Goal: Task Accomplishment & Management: Use online tool/utility

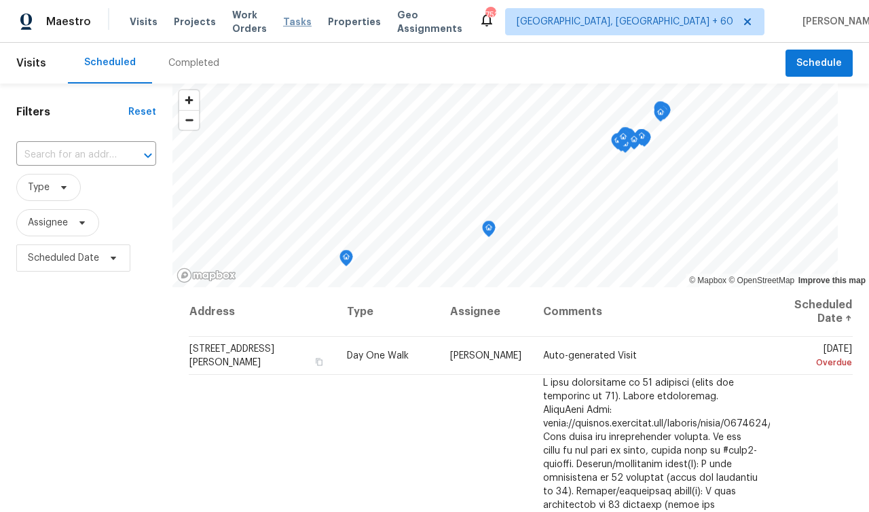
click at [312, 23] on span "Tasks" at bounding box center [297, 22] width 29 height 10
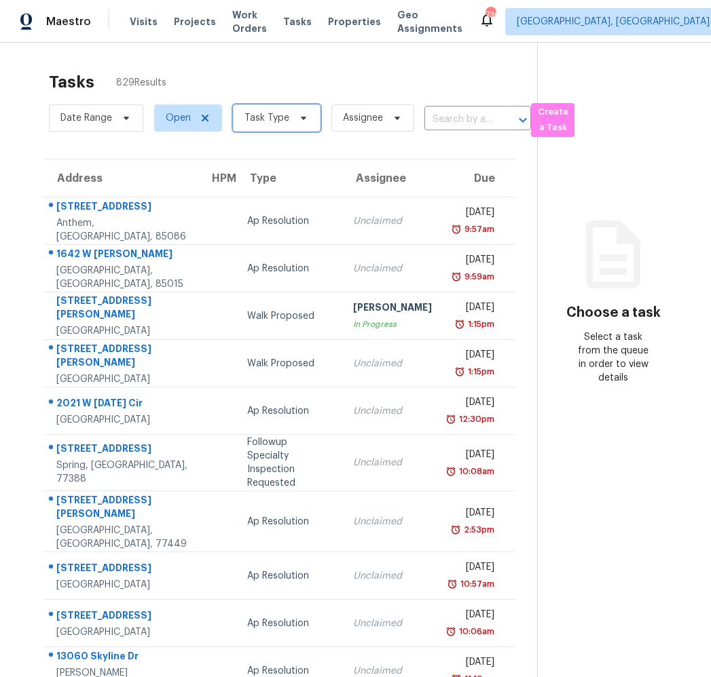
click at [263, 115] on span "Task Type" at bounding box center [266, 118] width 45 height 14
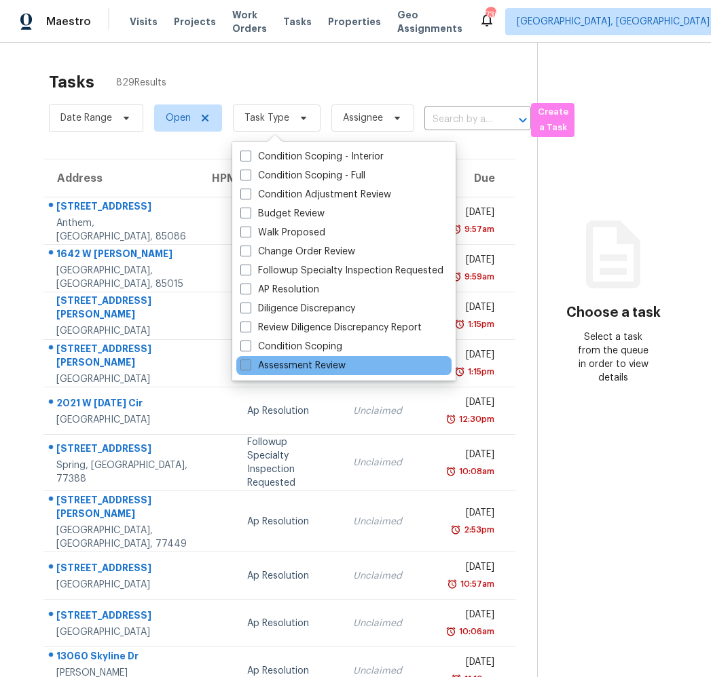
click at [318, 368] on label "Assessment Review" at bounding box center [292, 366] width 105 height 14
click at [249, 368] on input "Assessment Review" at bounding box center [244, 363] width 9 height 9
checkbox input "true"
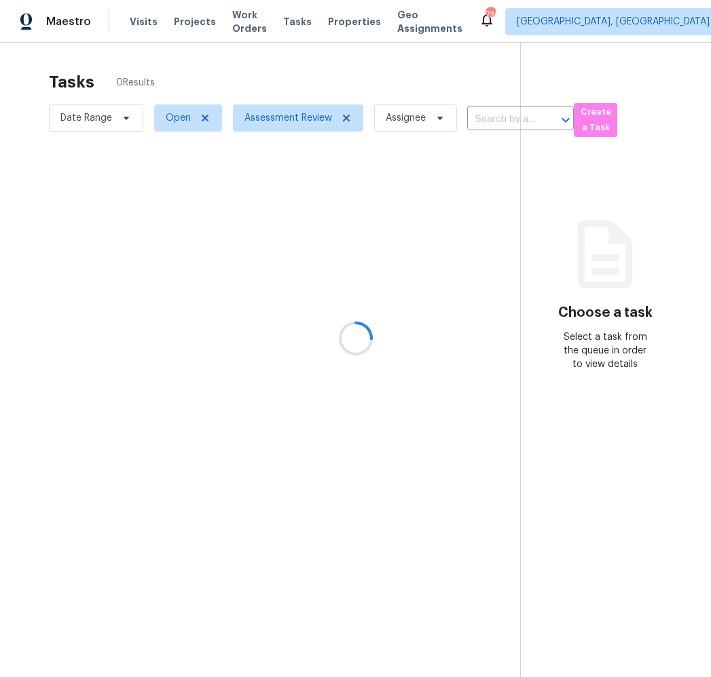
click at [171, 122] on div at bounding box center [355, 338] width 711 height 677
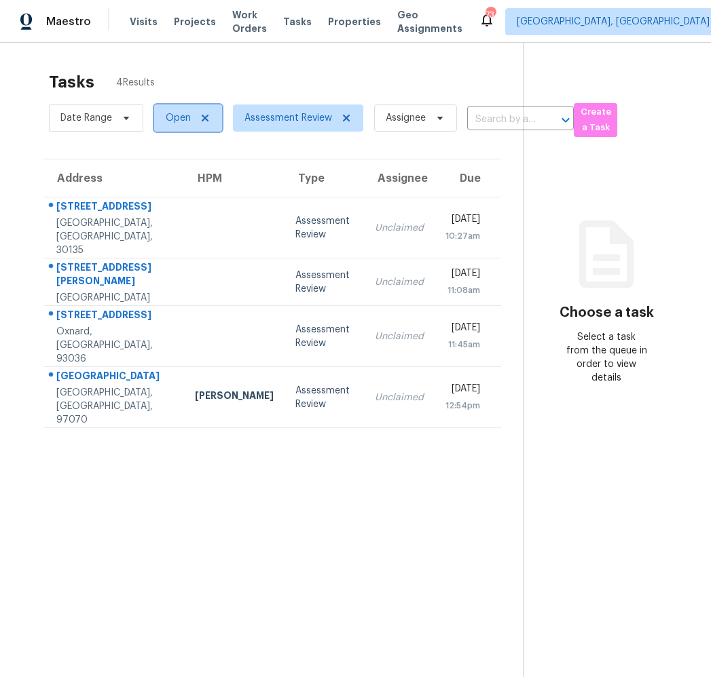
click at [176, 121] on span "Open" at bounding box center [178, 118] width 25 height 14
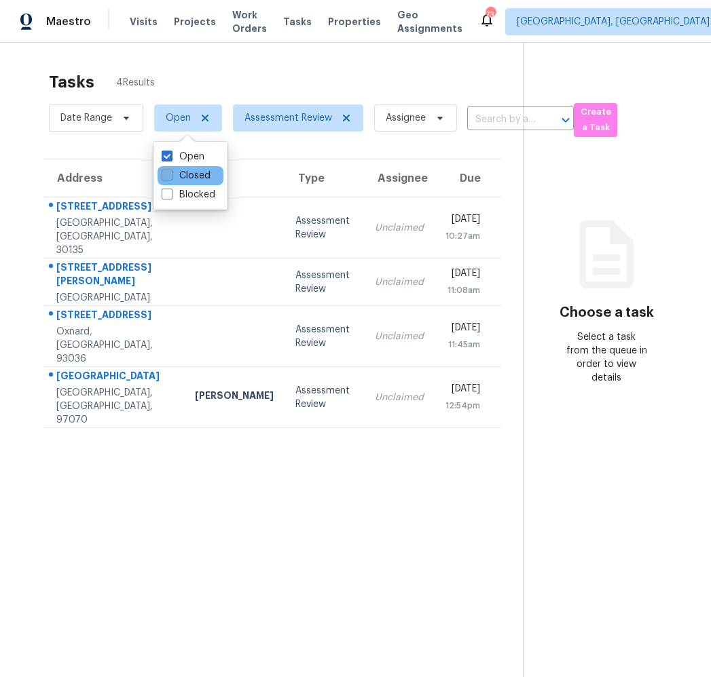
click at [183, 176] on label "Closed" at bounding box center [186, 176] width 49 height 14
click at [170, 176] on input "Closed" at bounding box center [166, 173] width 9 height 9
checkbox input "true"
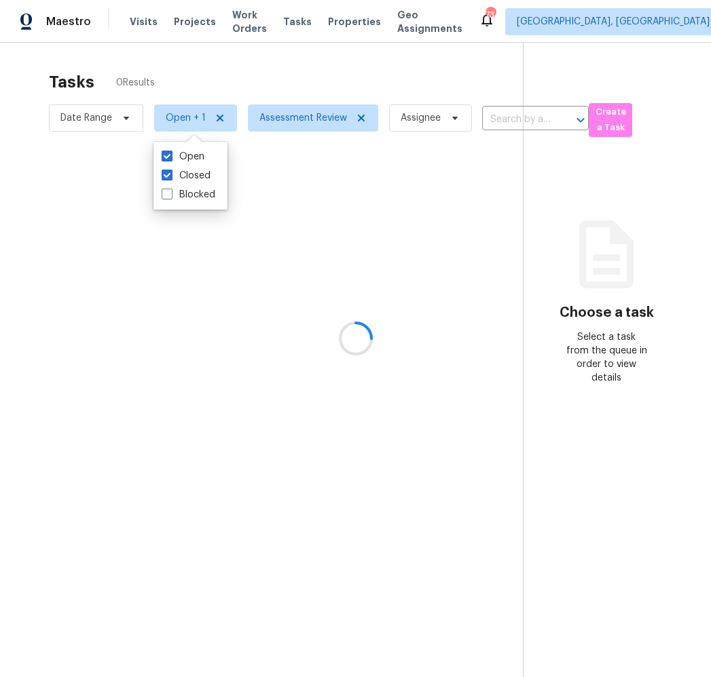
click at [208, 75] on div at bounding box center [355, 338] width 711 height 677
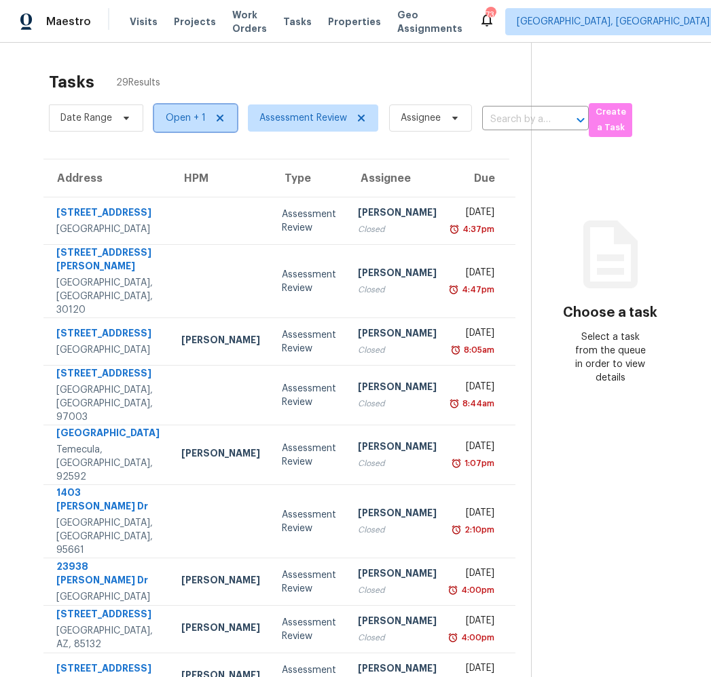
click at [183, 112] on span "Open + 1" at bounding box center [186, 118] width 40 height 14
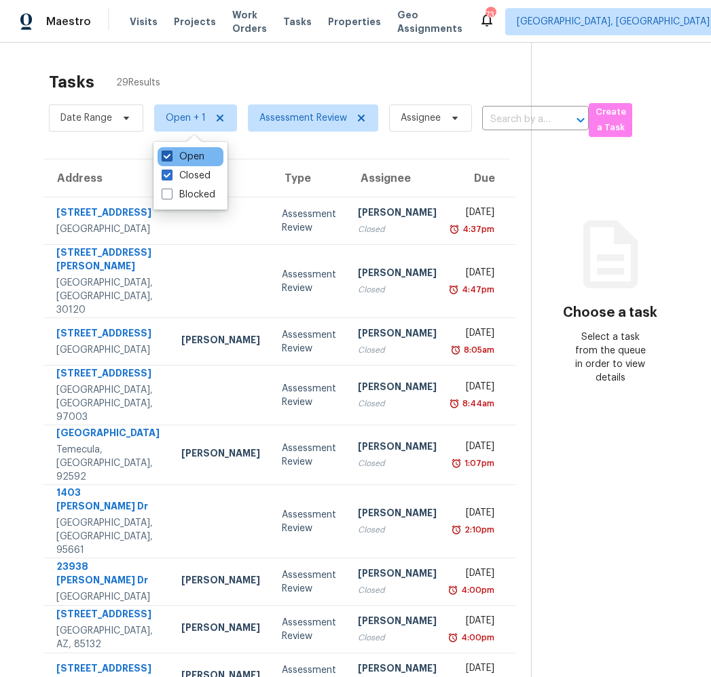
click at [185, 158] on label "Open" at bounding box center [183, 157] width 43 height 14
click at [170, 158] on input "Open" at bounding box center [166, 154] width 9 height 9
checkbox input "false"
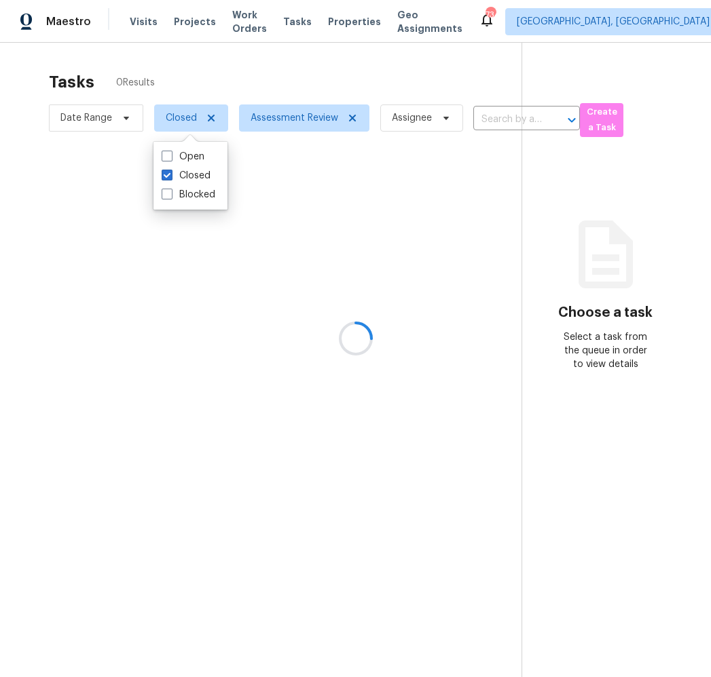
click at [231, 64] on div at bounding box center [355, 338] width 711 height 677
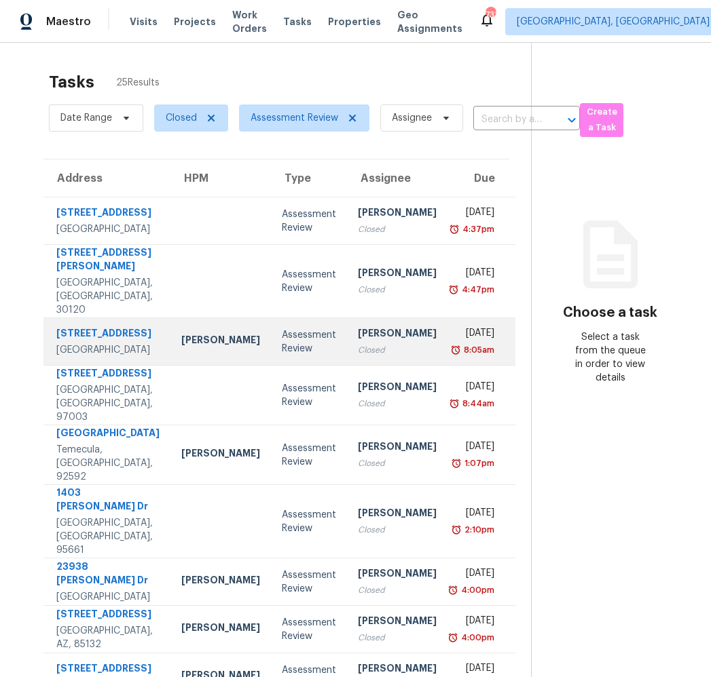
scroll to position [68, 0]
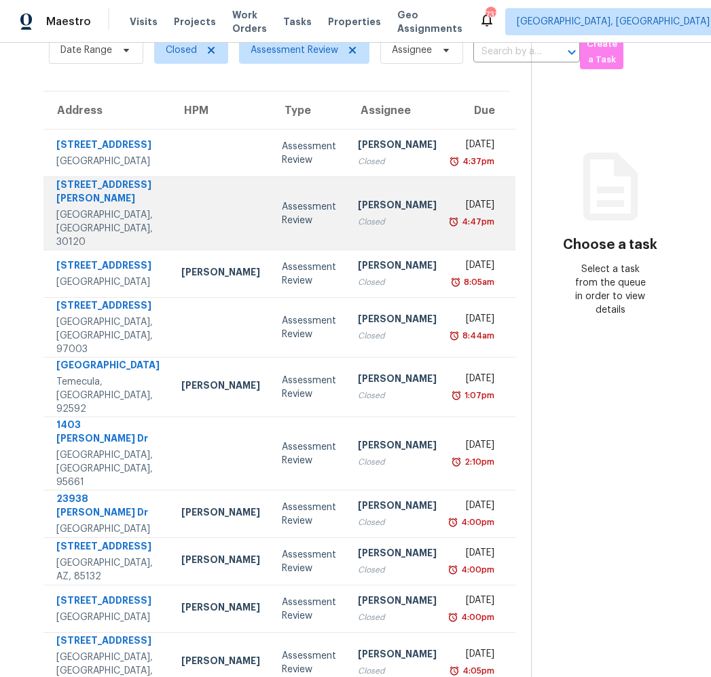
click at [181, 212] on div at bounding box center [220, 213] width 79 height 3
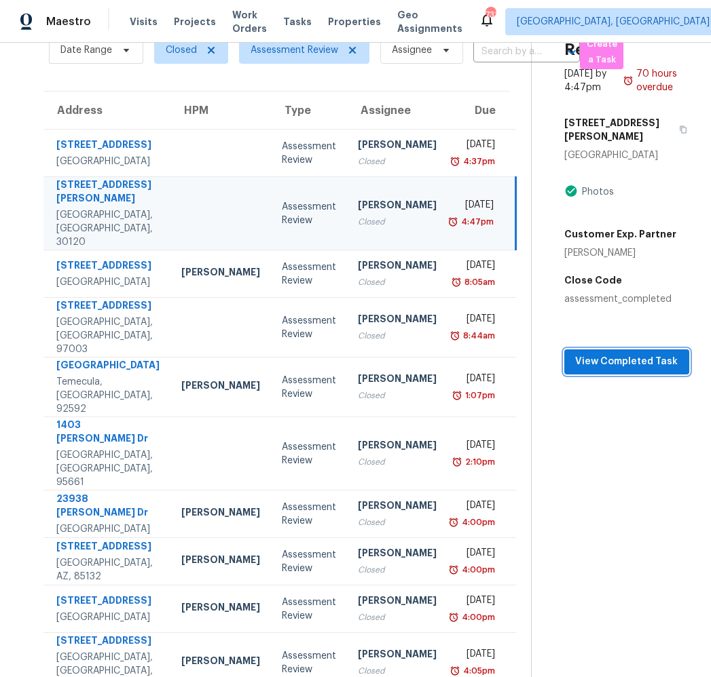
click at [650, 354] on span "View Completed Task" at bounding box center [626, 362] width 103 height 17
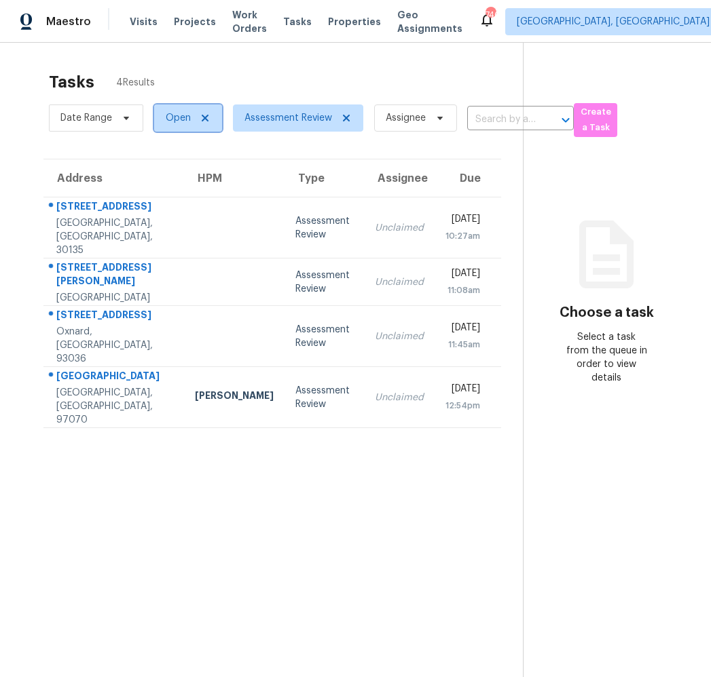
click at [180, 117] on span "Open" at bounding box center [178, 118] width 25 height 14
